Goal: Information Seeking & Learning: Learn about a topic

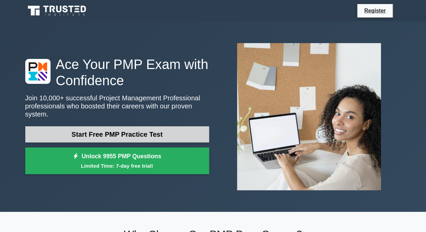
click at [151, 131] on link "Start Free PMP Practice Test" at bounding box center [117, 134] width 184 height 16
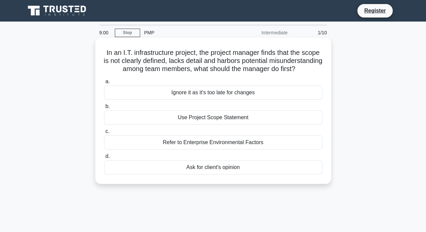
click at [206, 125] on div "Use Project Scope Statement" at bounding box center [213, 117] width 218 height 14
click at [104, 109] on input "b. Use Project Scope Statement" at bounding box center [104, 106] width 0 height 4
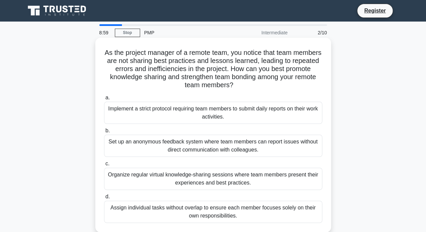
scroll to position [34, 0]
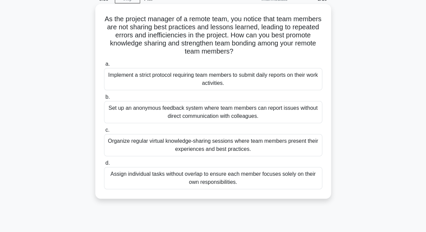
click at [198, 144] on div "Organize regular virtual knowledge-sharing sessions where team members present …" at bounding box center [213, 145] width 218 height 22
click at [104, 132] on input "c. Organize regular virtual knowledge-sharing sessions where team members prese…" at bounding box center [104, 130] width 0 height 4
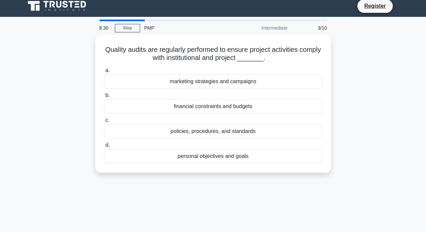
scroll to position [0, 0]
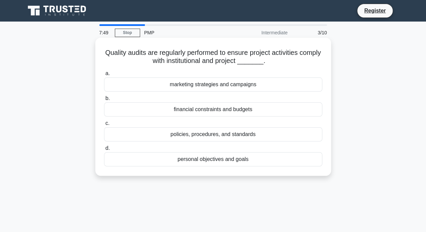
click at [268, 133] on div "policies, procedures, and standards" at bounding box center [213, 134] width 218 height 14
click at [104, 126] on input "c. policies, procedures, and standards" at bounding box center [104, 123] width 0 height 4
